Goal: Check status: Check status

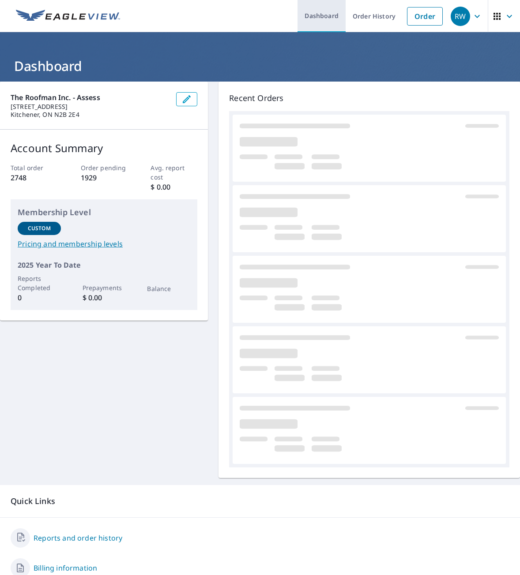
click at [310, 10] on link "Dashboard" at bounding box center [321, 16] width 48 height 32
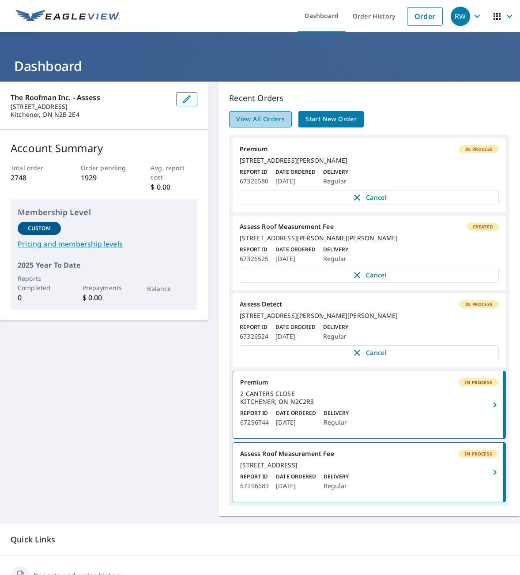
click at [242, 115] on span "View All Orders" at bounding box center [260, 119] width 49 height 11
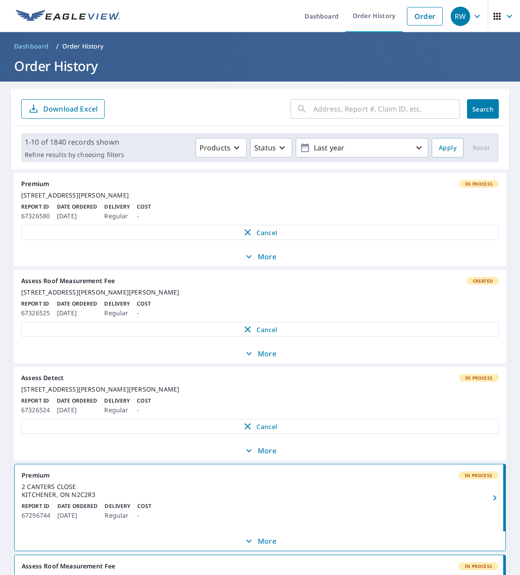
click at [30, 41] on link "Dashboard" at bounding box center [32, 46] width 42 height 14
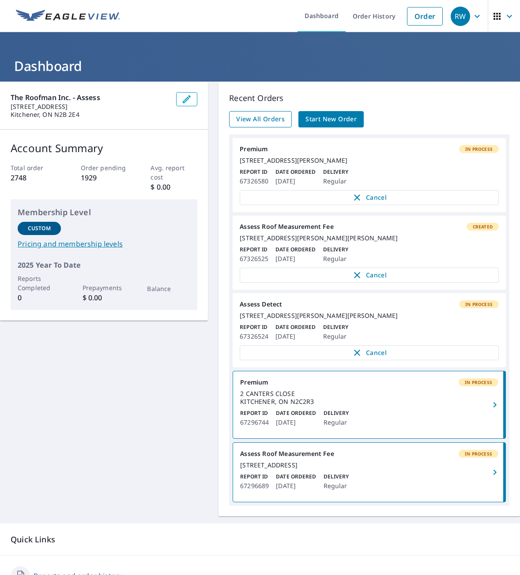
click at [252, 120] on span "View All Orders" at bounding box center [260, 119] width 49 height 11
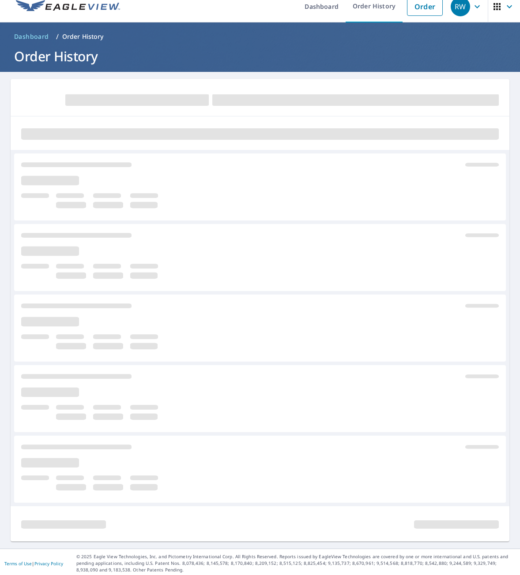
scroll to position [12, 0]
